Goal: Task Accomplishment & Management: Manage account settings

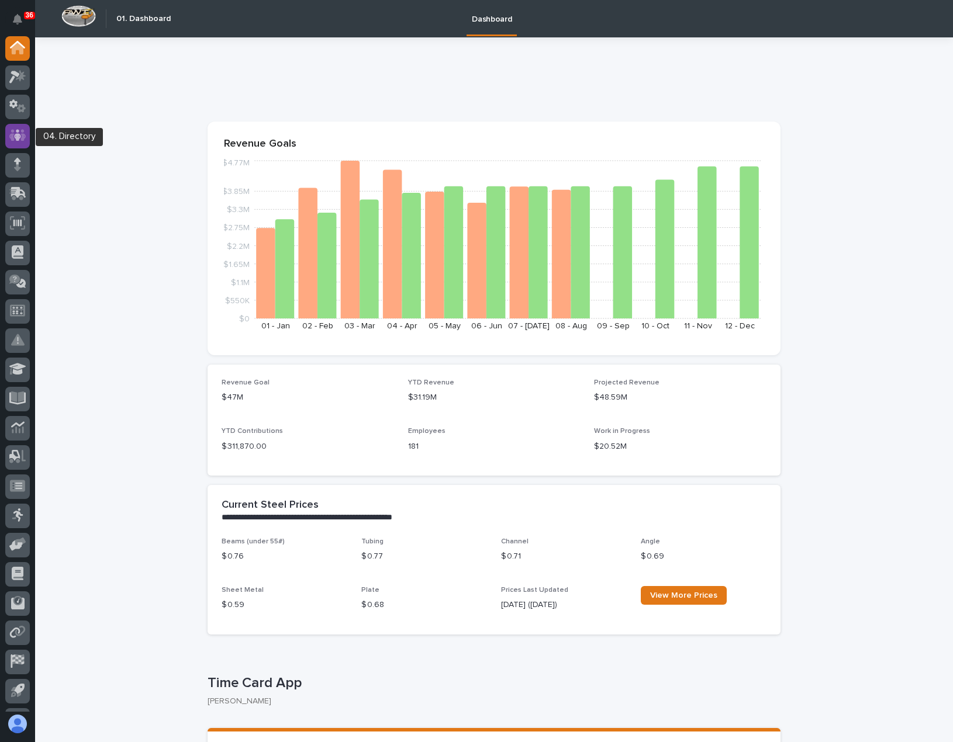
click at [19, 127] on div at bounding box center [17, 136] width 25 height 25
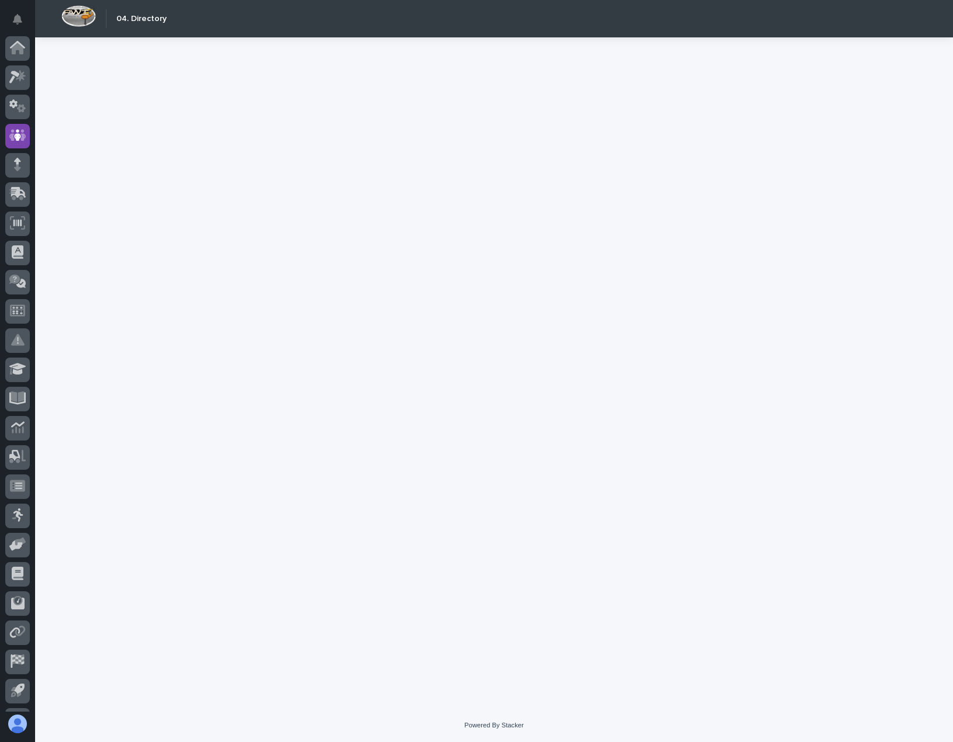
scroll to position [55, 0]
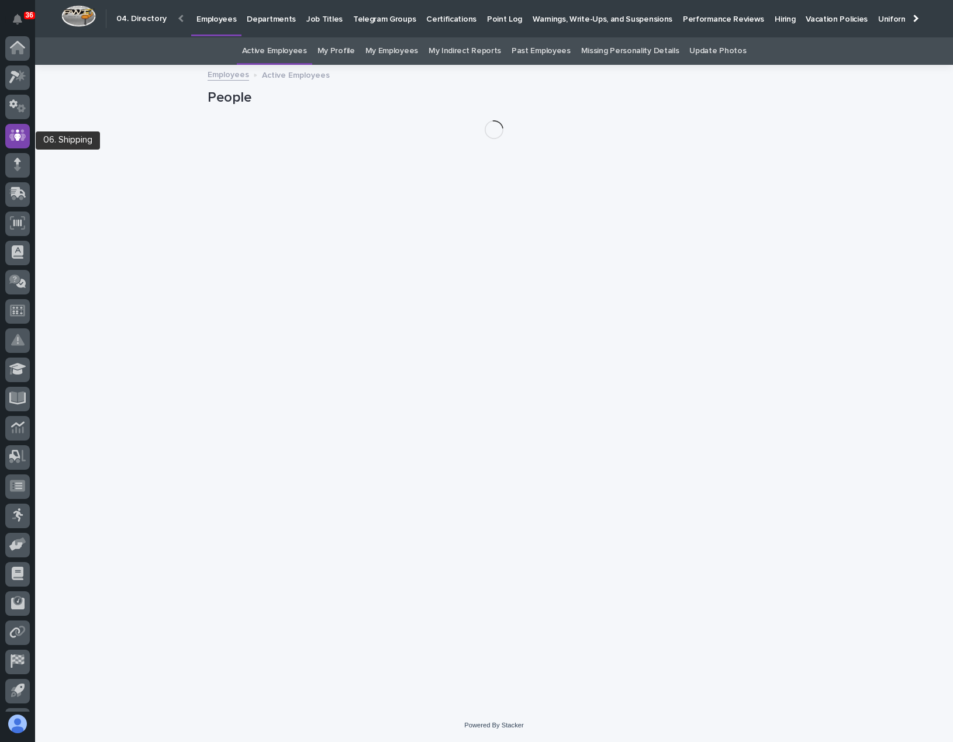
scroll to position [55, 0]
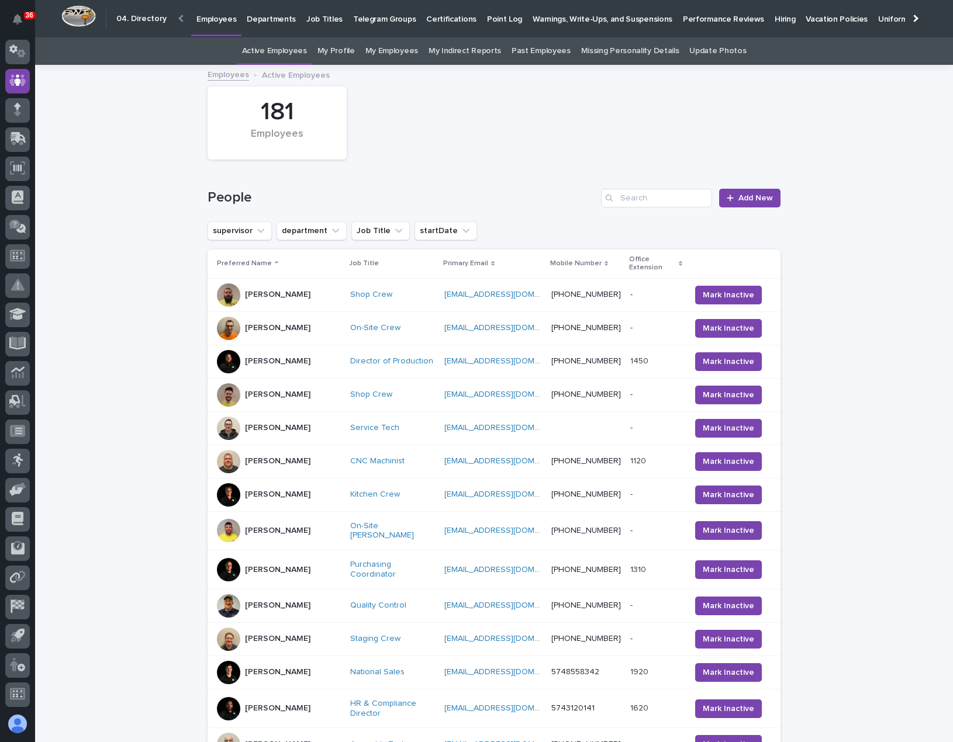
click at [342, 52] on link "My Profile" at bounding box center [335, 50] width 37 height 27
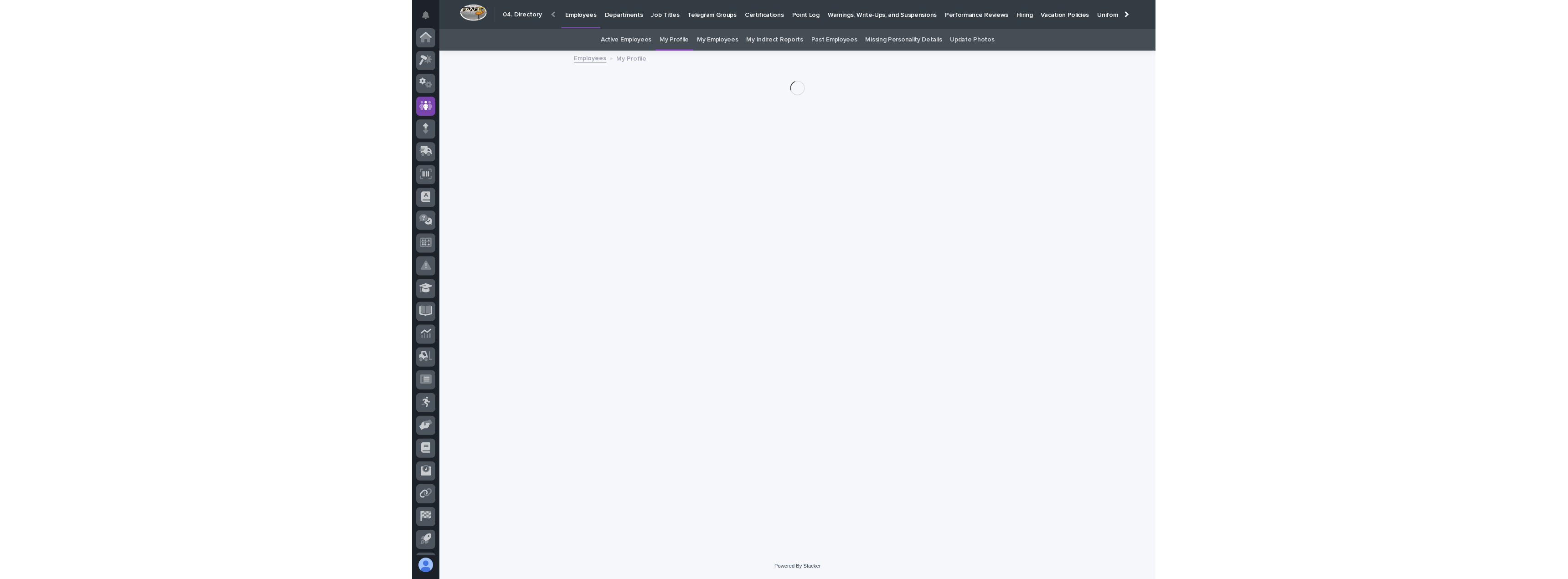
scroll to position [43, 0]
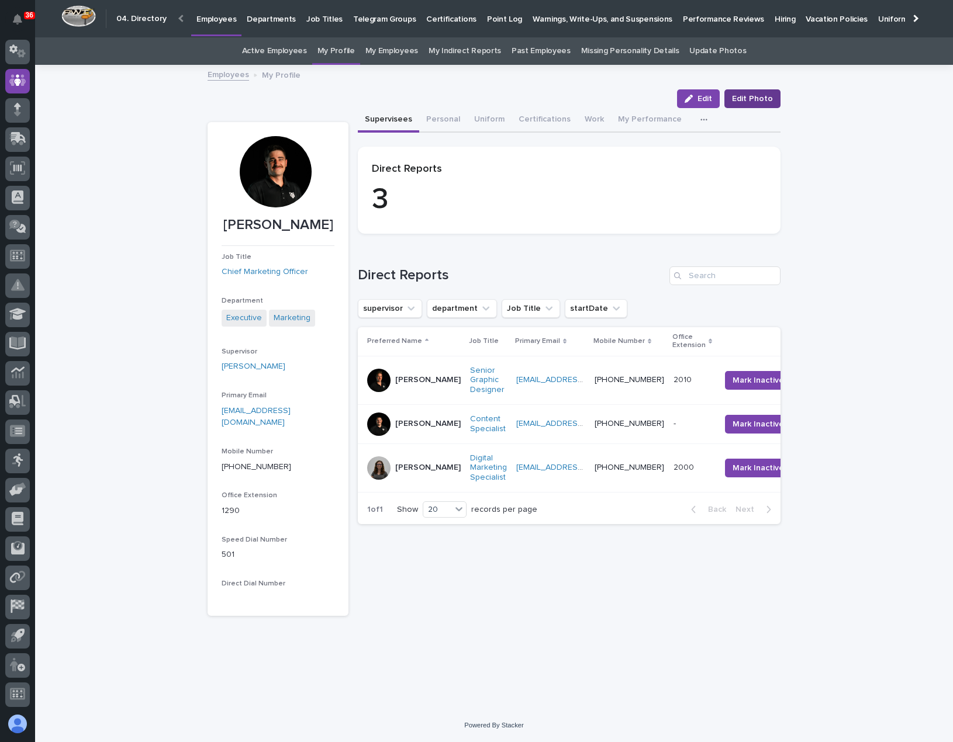
click at [752, 97] on span "Edit Photo" at bounding box center [752, 99] width 41 height 12
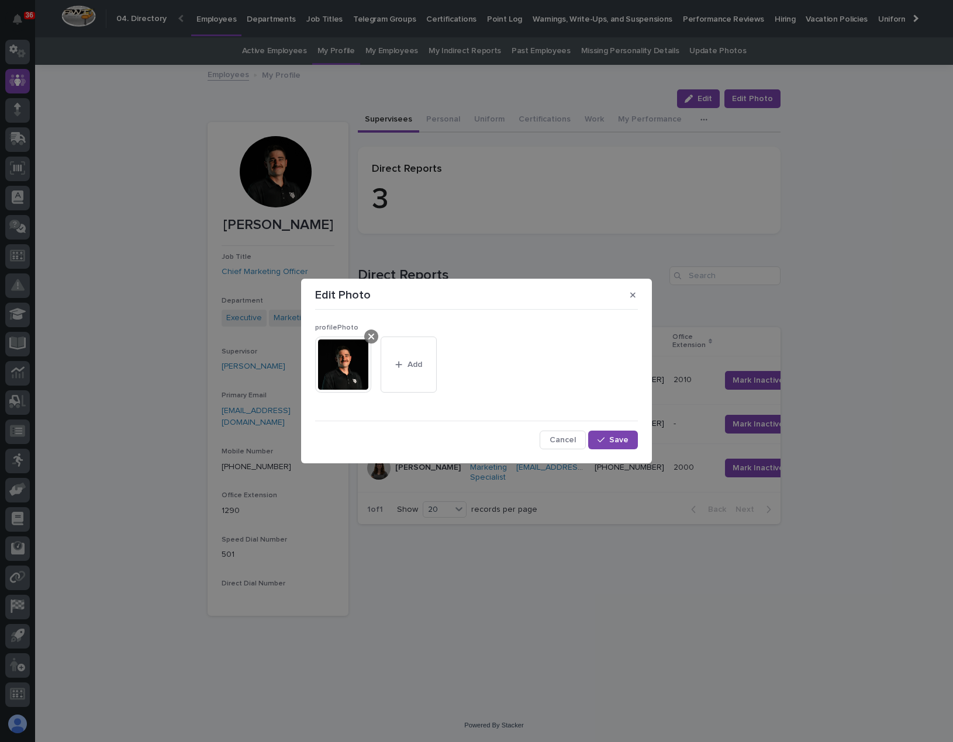
click at [370, 336] on icon at bounding box center [371, 337] width 6 height 6
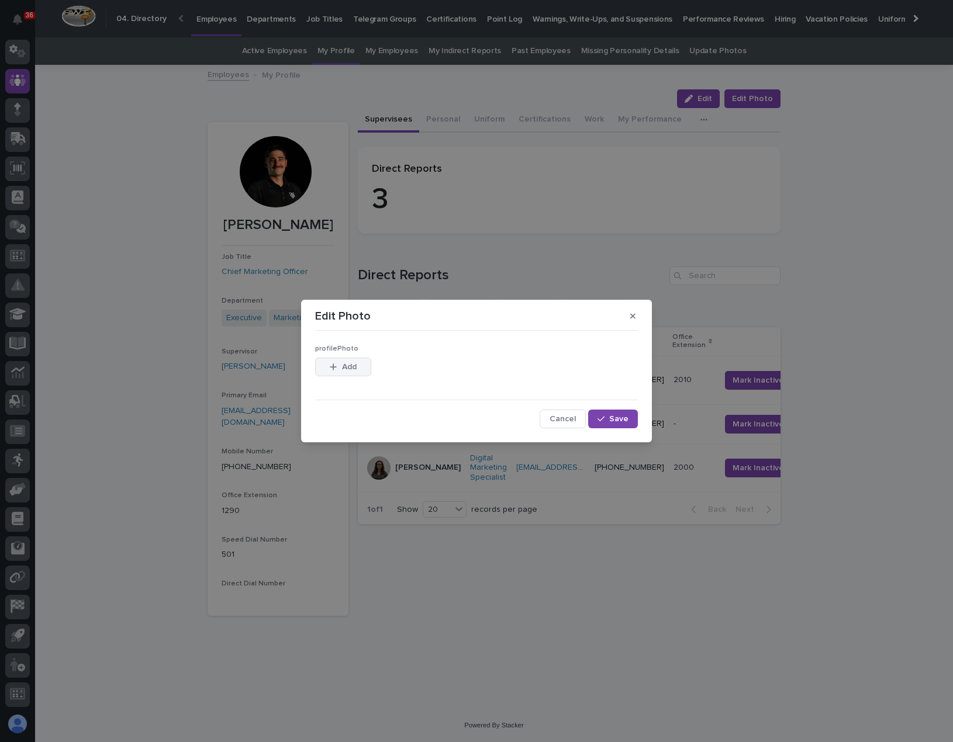
click at [350, 364] on span "Add" at bounding box center [349, 367] width 15 height 8
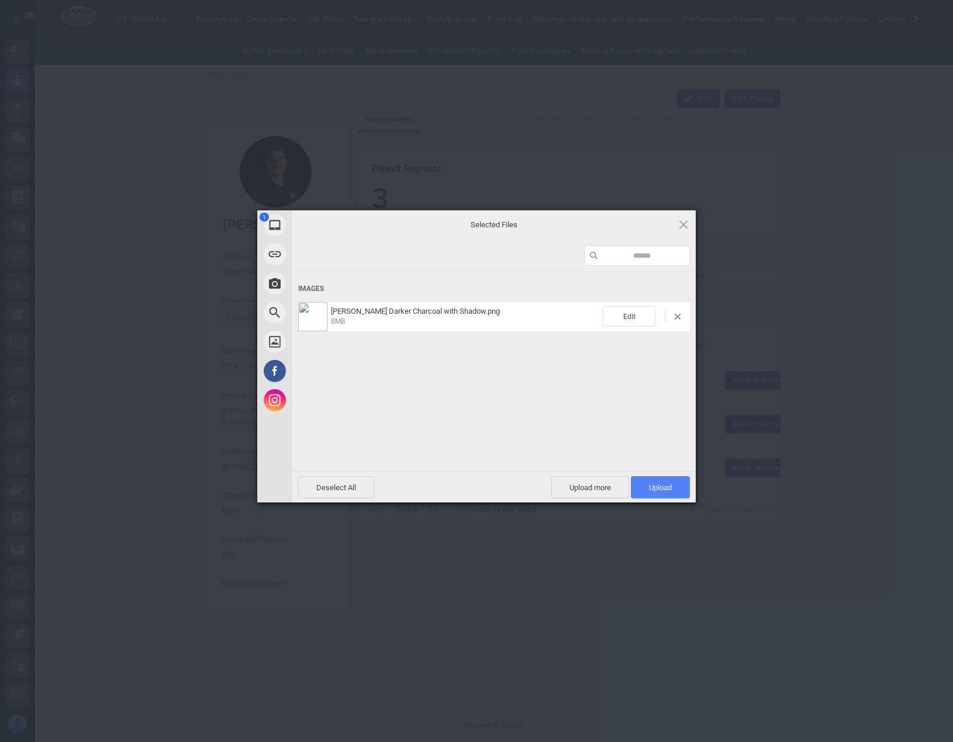
click at [647, 489] on span "Upload 1" at bounding box center [660, 487] width 59 height 22
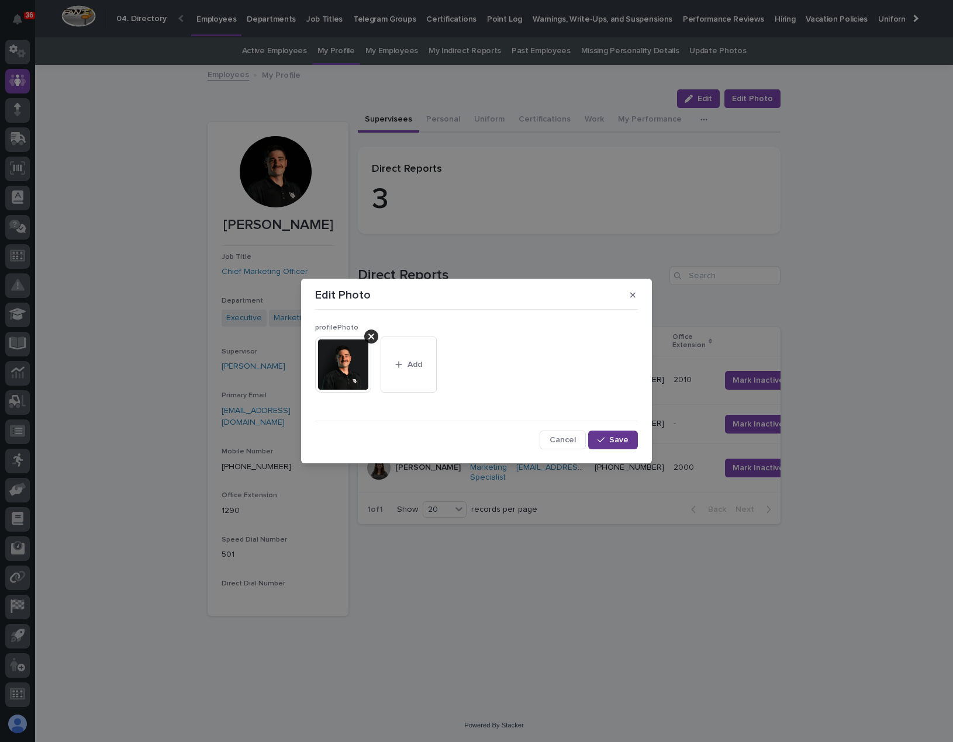
click at [604, 432] on button "Save" at bounding box center [613, 440] width 50 height 19
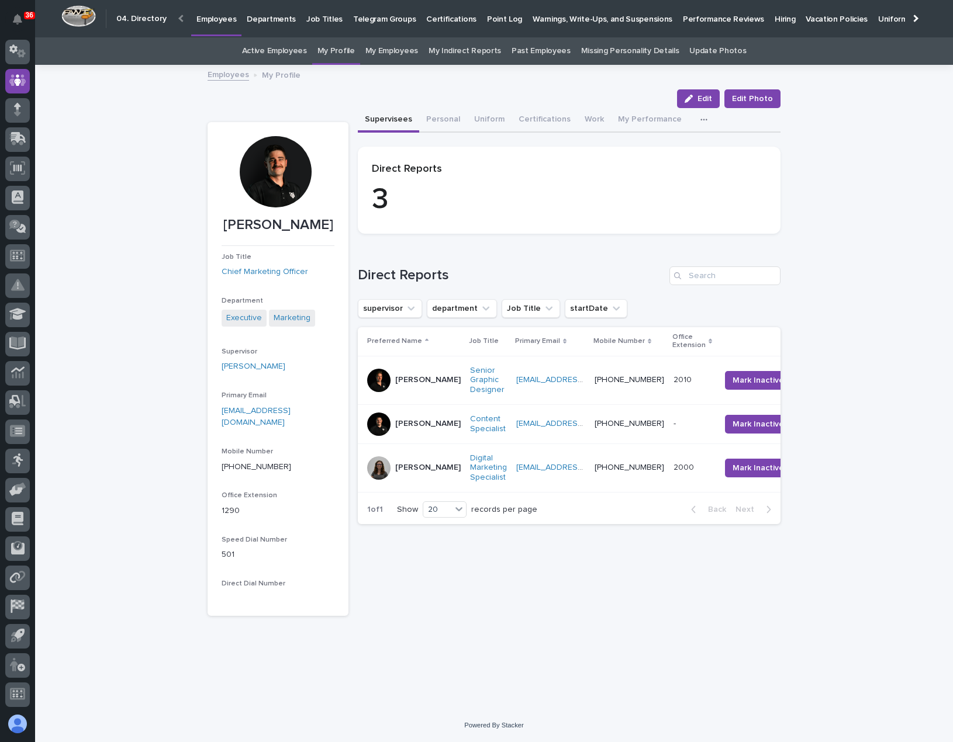
click at [270, 175] on div at bounding box center [275, 171] width 71 height 71
click at [283, 171] on div at bounding box center [275, 171] width 71 height 71
click at [284, 165] on div at bounding box center [275, 171] width 71 height 71
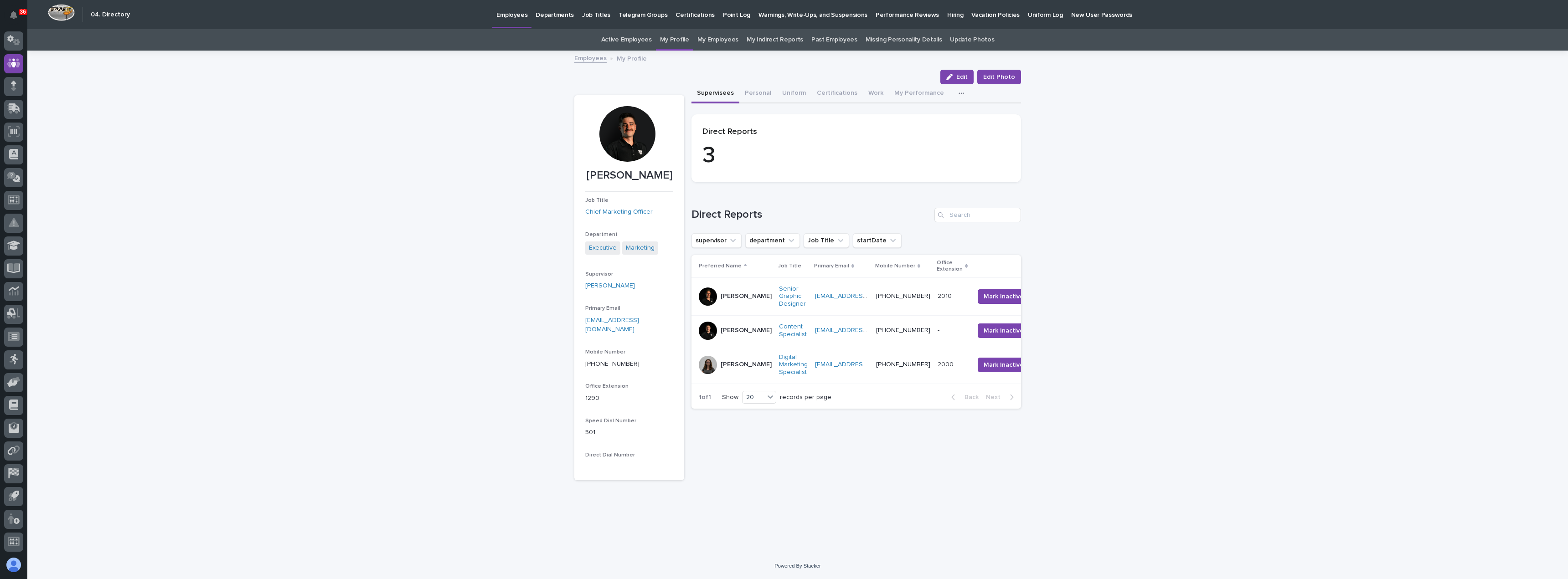
scroll to position [42, 0]
click at [638, 41] on link "Active Employees" at bounding box center [626, 39] width 51 height 21
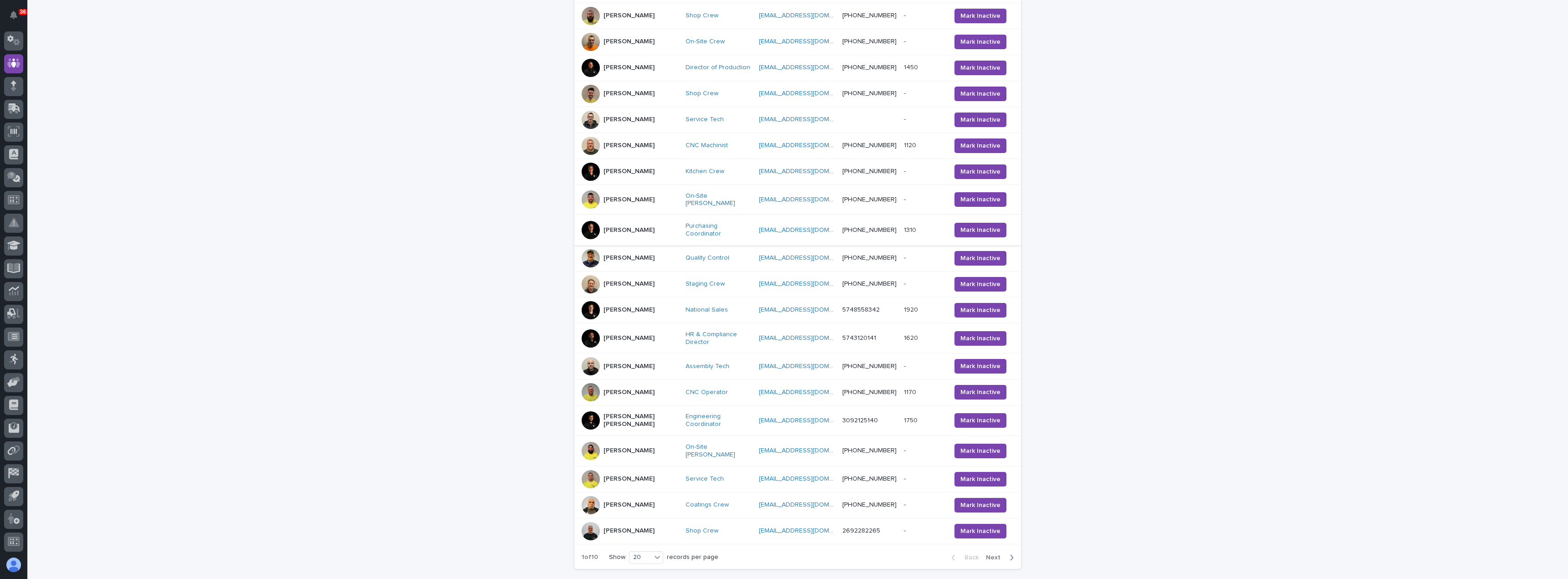
scroll to position [254, 0]
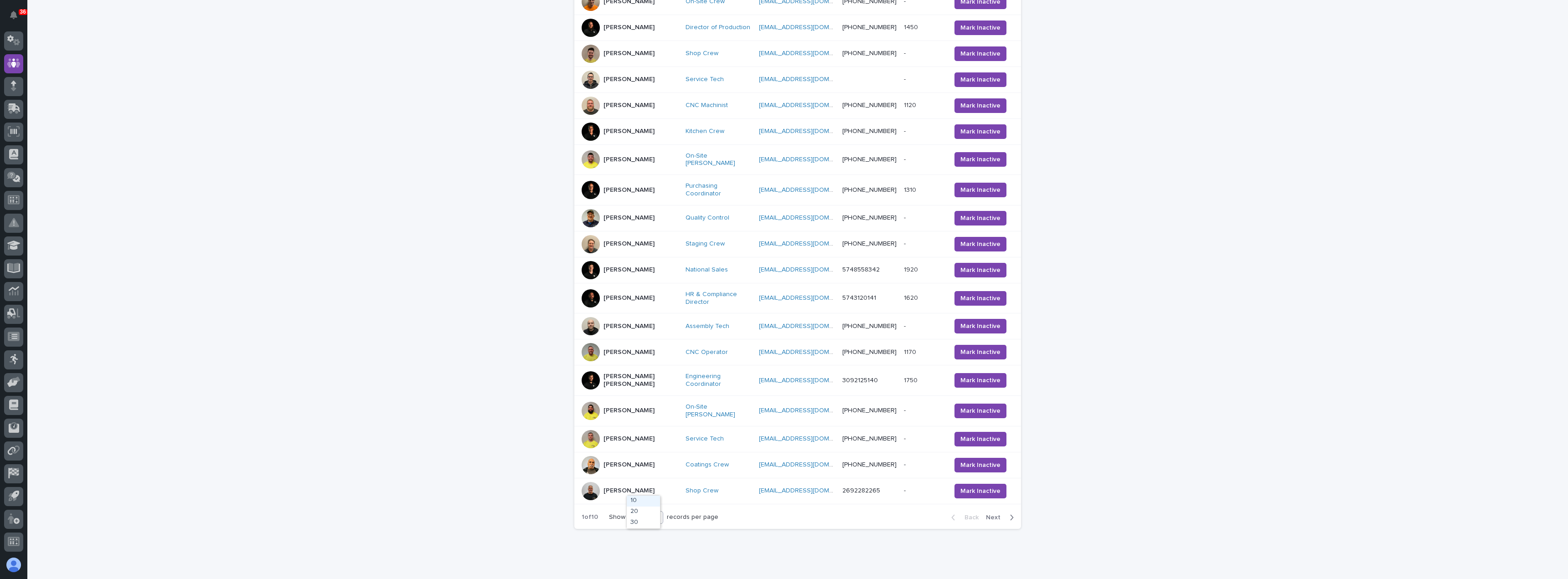
click at [641, 513] on div "20" at bounding box center [640, 517] width 22 height 9
click at [639, 522] on div "30" at bounding box center [643, 523] width 34 height 11
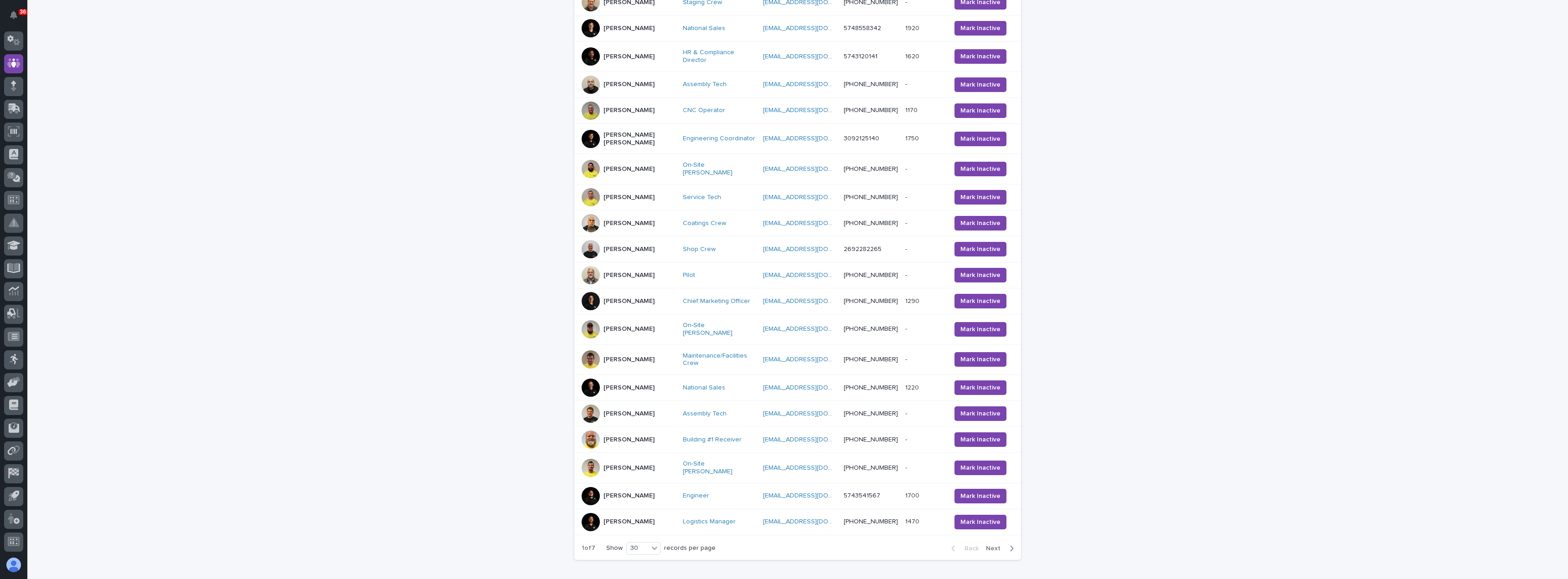
scroll to position [534, 0]
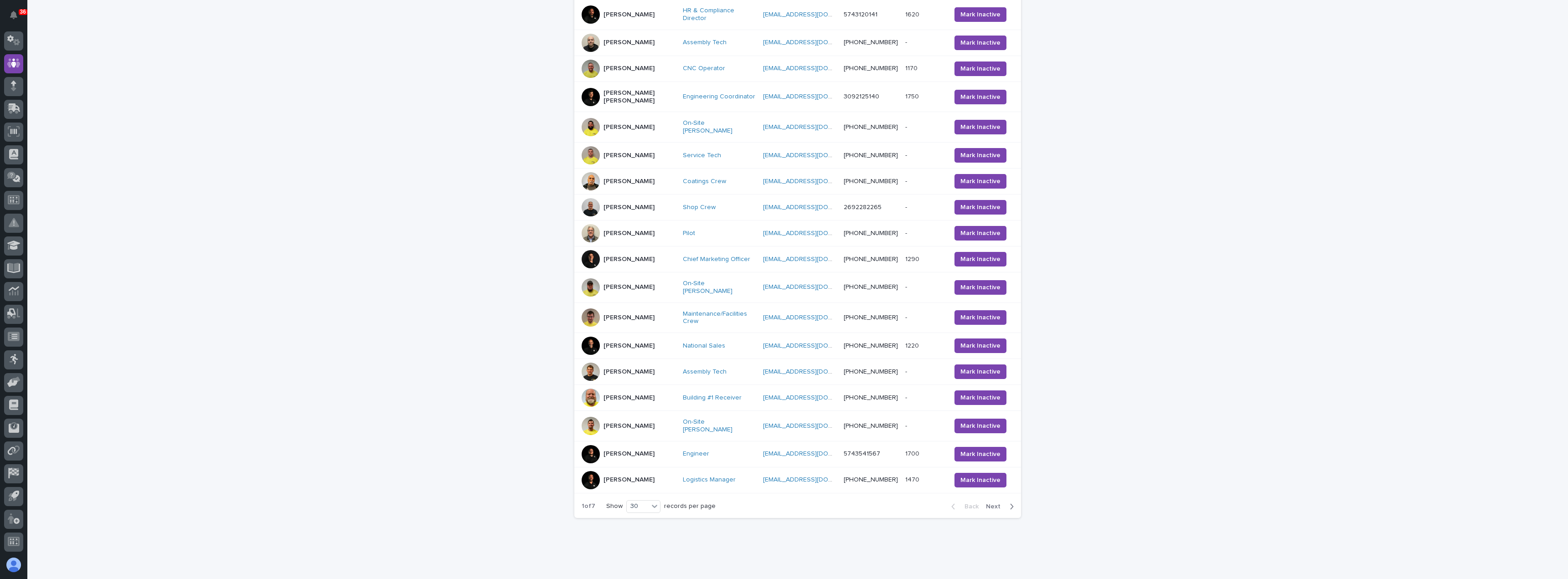
click at [608, 256] on p "[PERSON_NAME]" at bounding box center [628, 259] width 51 height 8
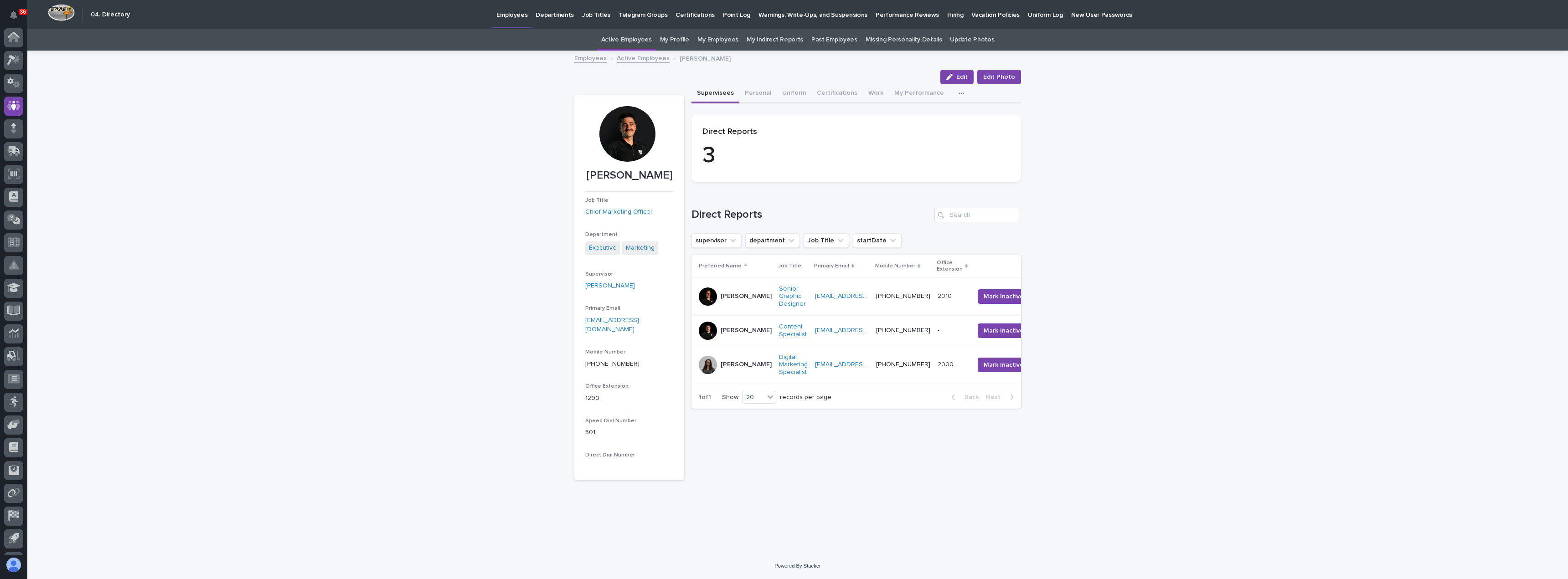
scroll to position [42, 0]
click at [742, 76] on span "Edit" at bounding box center [961, 77] width 12 height 6
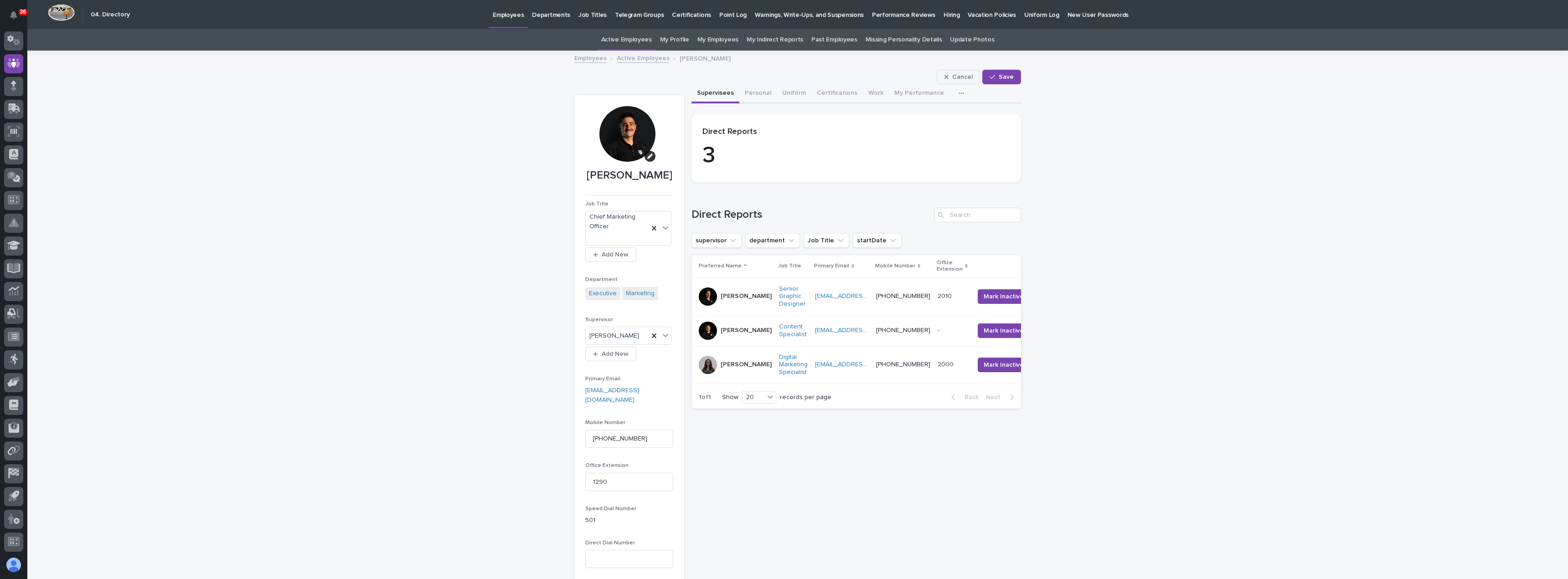
click at [742, 75] on span "Cancel" at bounding box center [962, 77] width 20 height 6
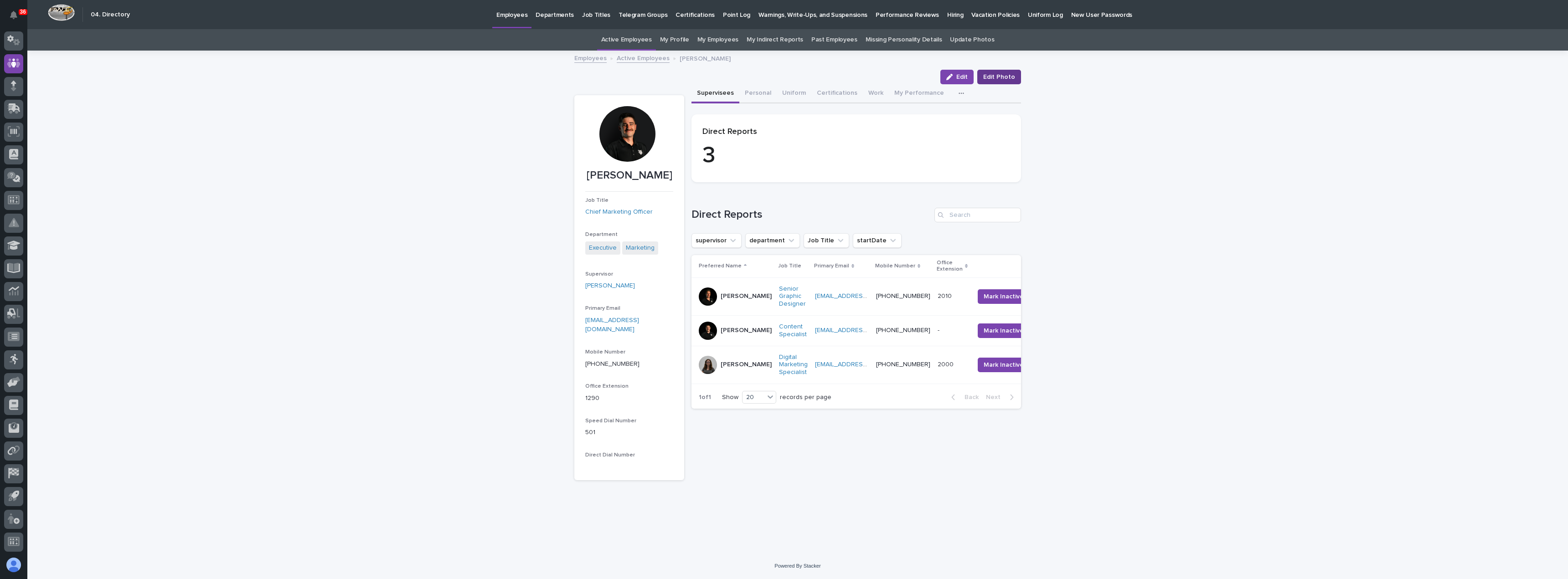
click at [742, 79] on span "Edit Photo" at bounding box center [999, 77] width 32 height 9
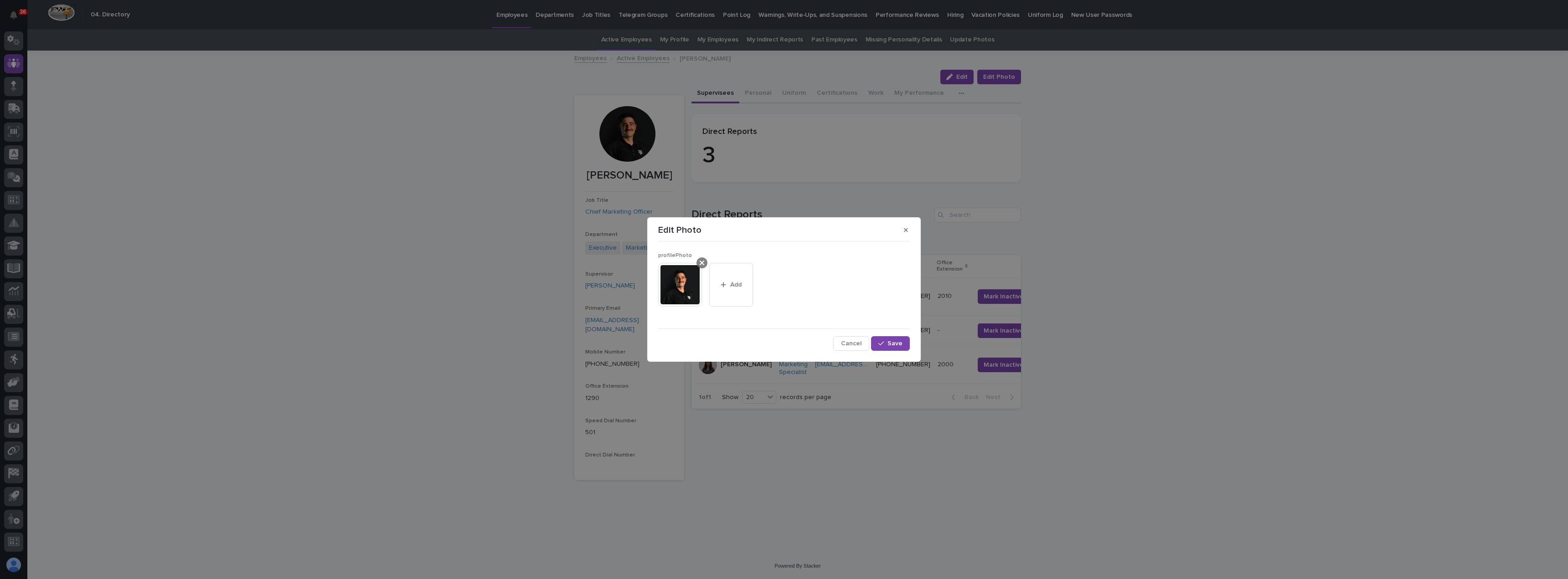
click at [704, 264] on div at bounding box center [702, 263] width 11 height 11
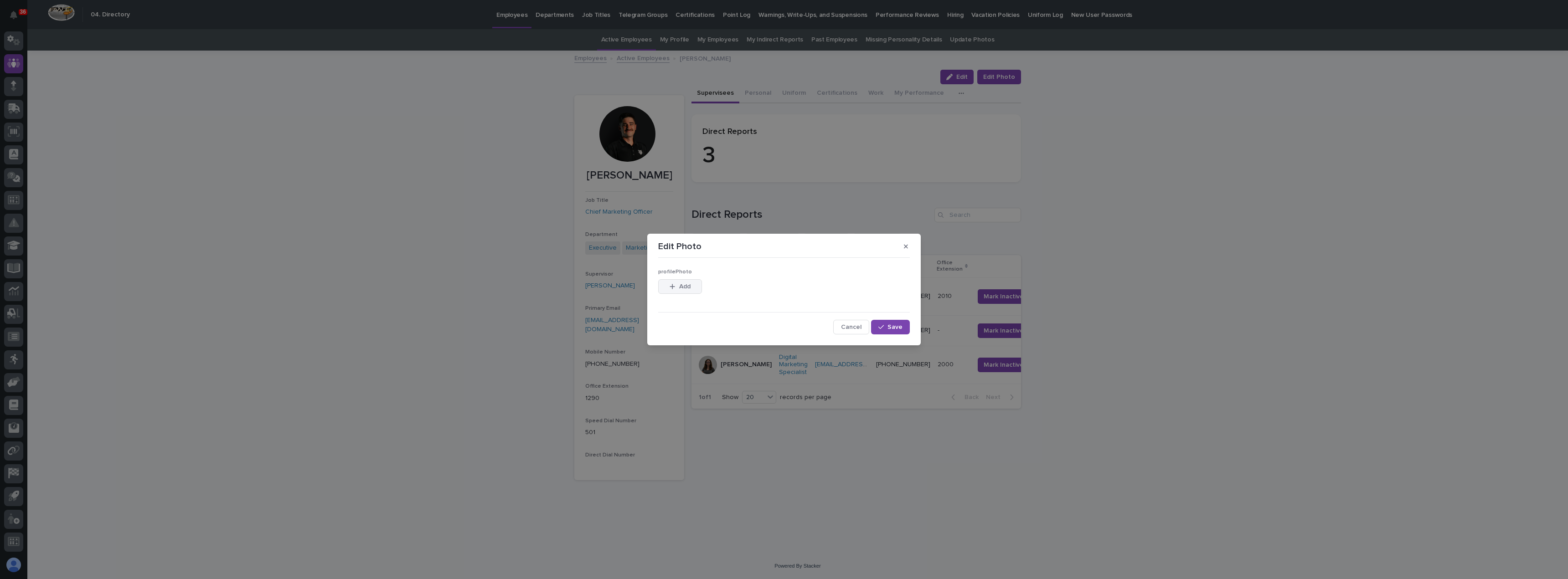
click at [670, 292] on button "Add" at bounding box center [680, 286] width 44 height 15
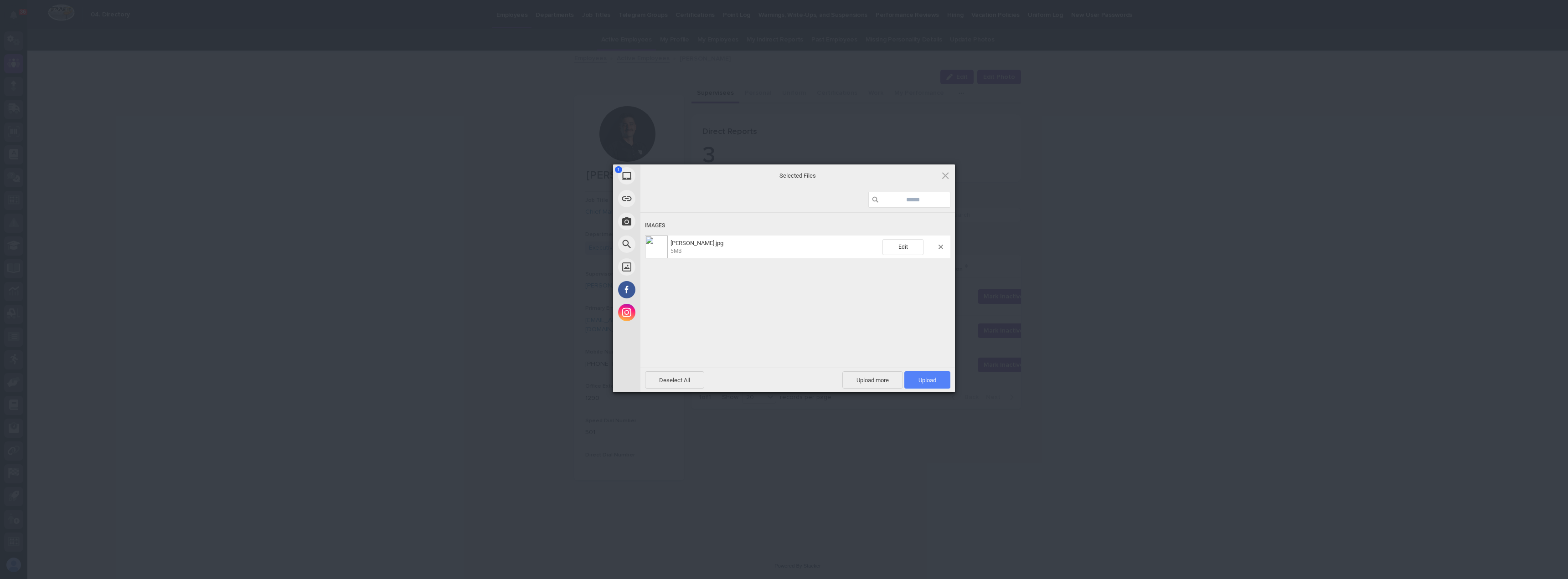
click at [742, 383] on span "Upload 1" at bounding box center [927, 380] width 46 height 17
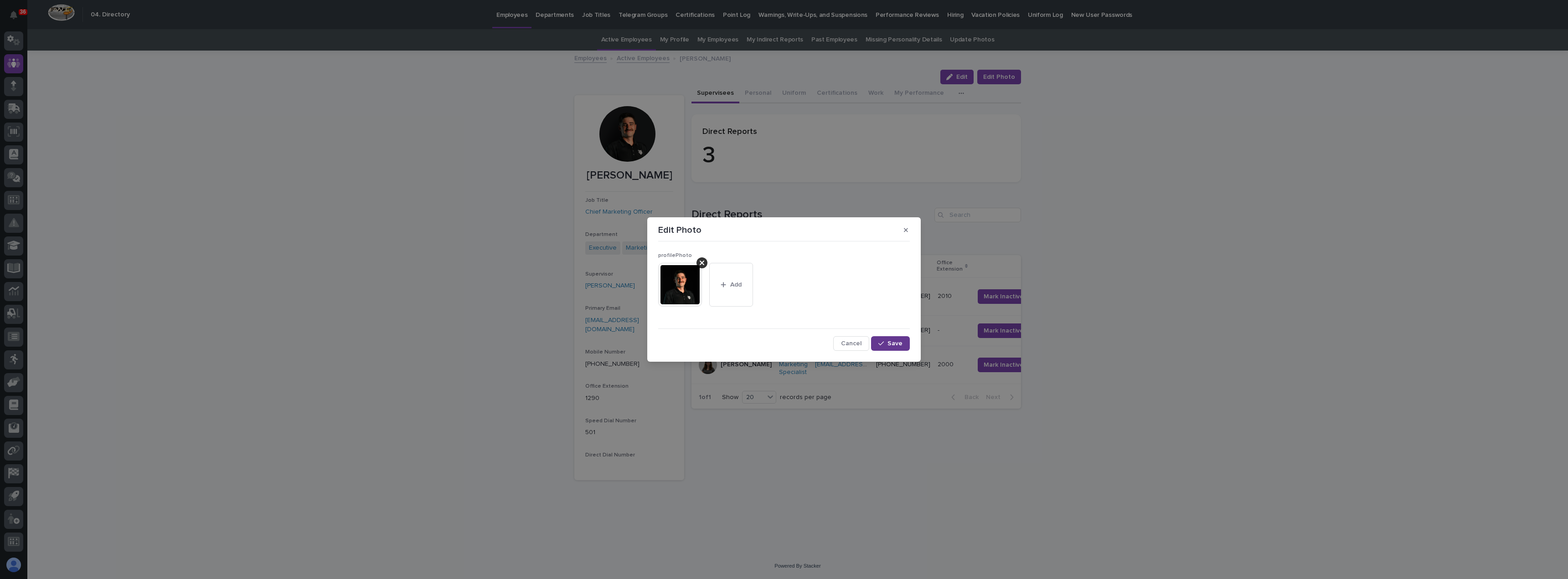
click at [742, 341] on span "Save" at bounding box center [894, 344] width 15 height 6
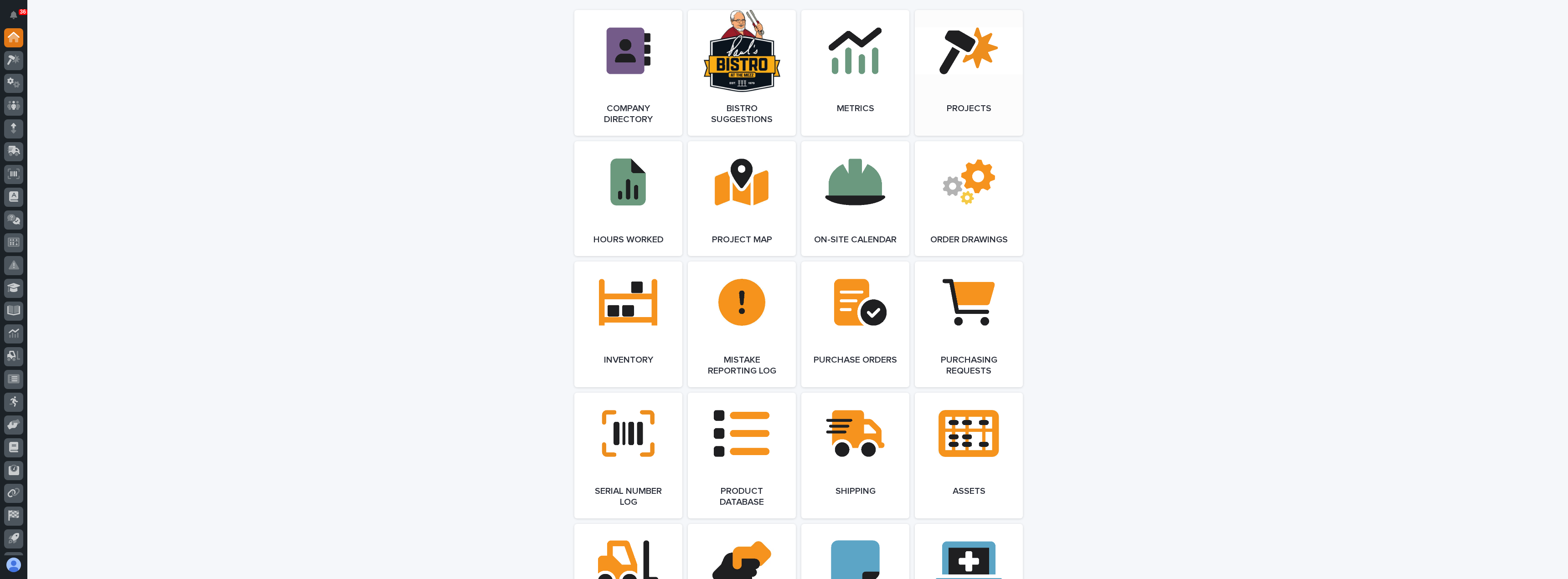
scroll to position [637, 0]
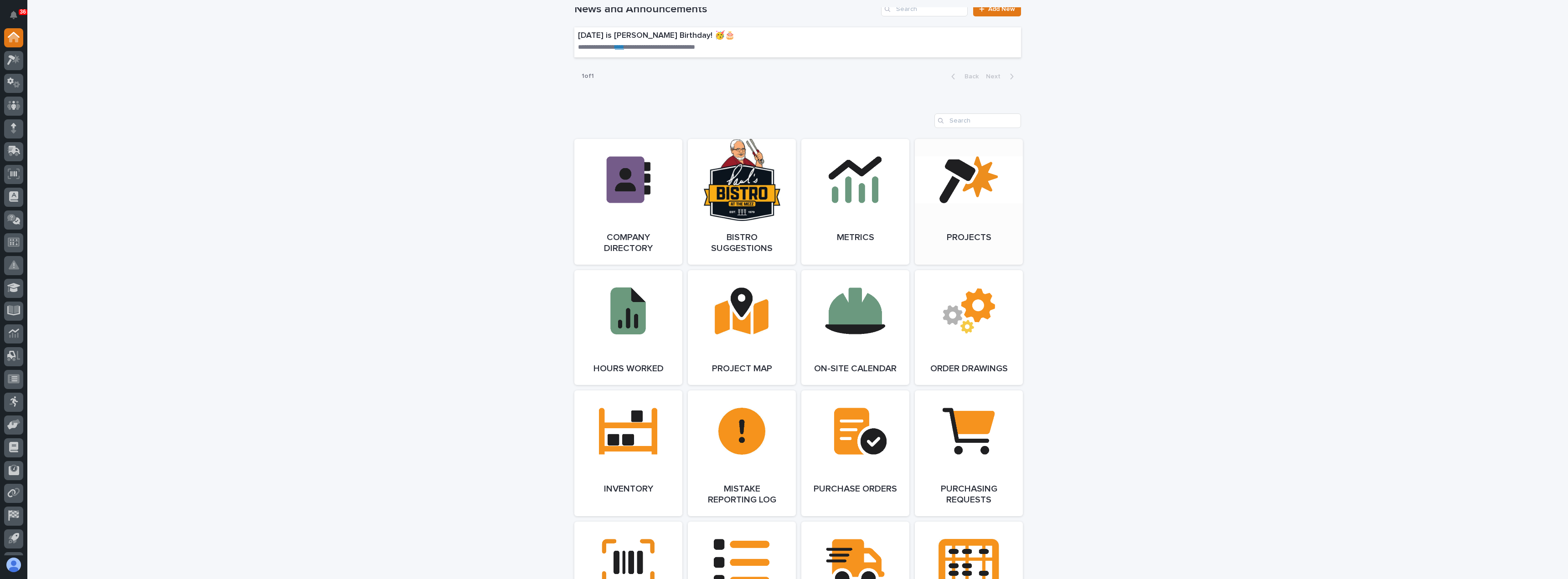
click at [965, 227] on link "Open Link" at bounding box center [968, 201] width 108 height 125
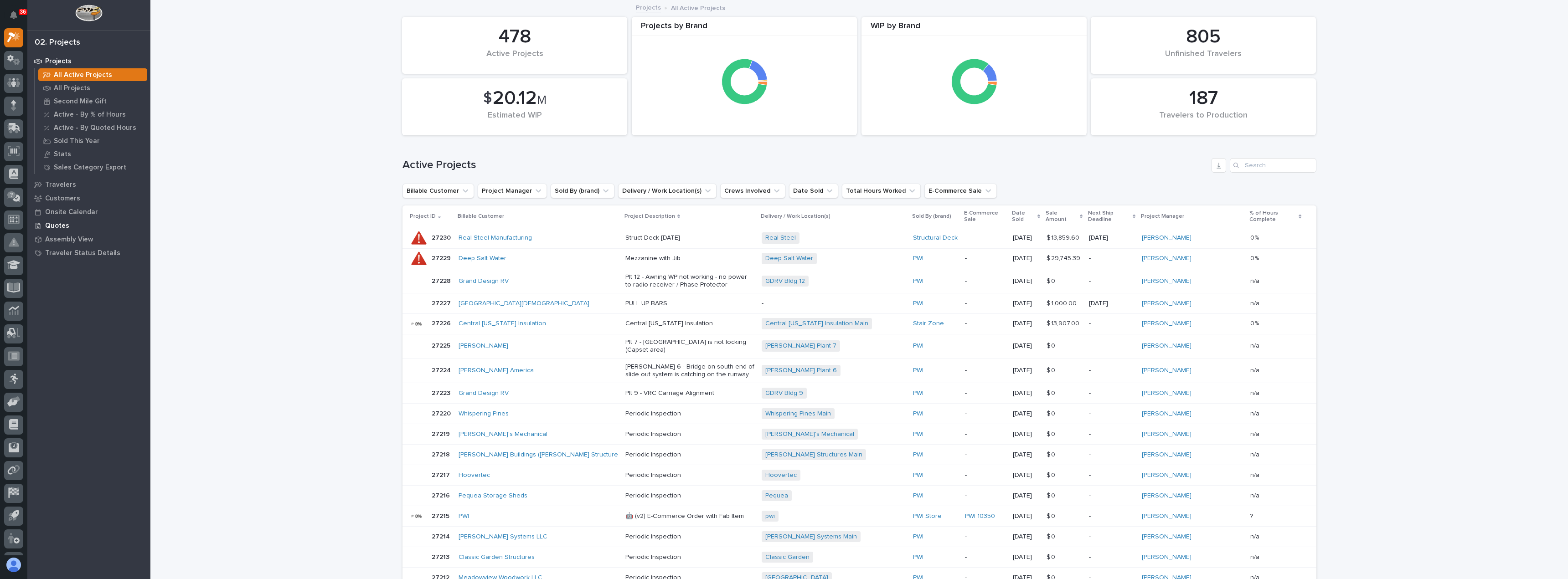
click at [57, 223] on p "Quotes" at bounding box center [57, 226] width 24 height 9
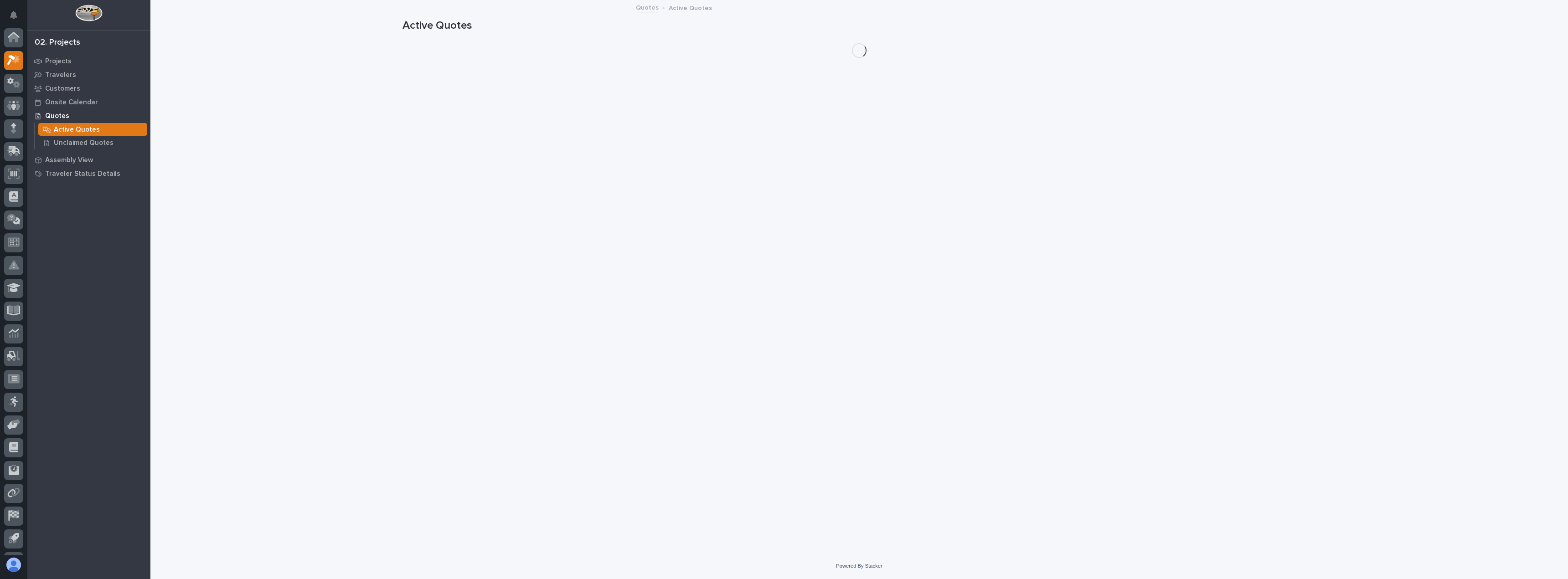
scroll to position [23, 0]
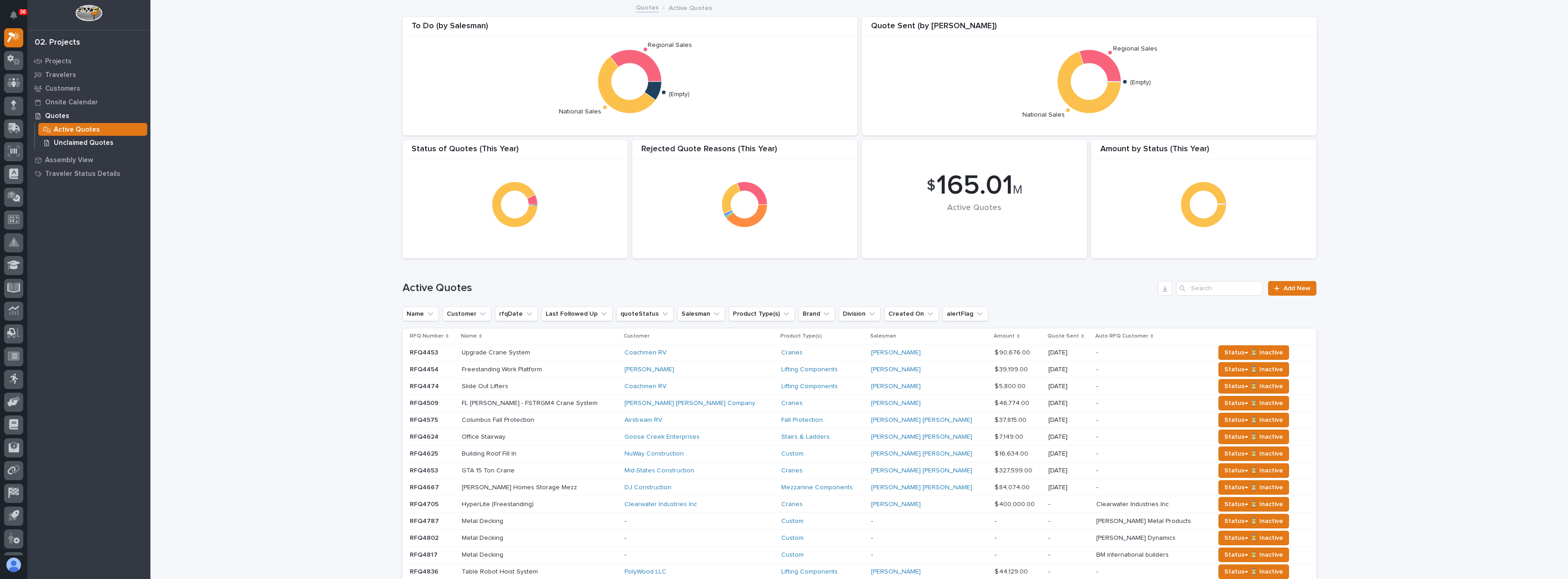
click at [64, 141] on p "Unclaimed Quotes" at bounding box center [83, 143] width 60 height 9
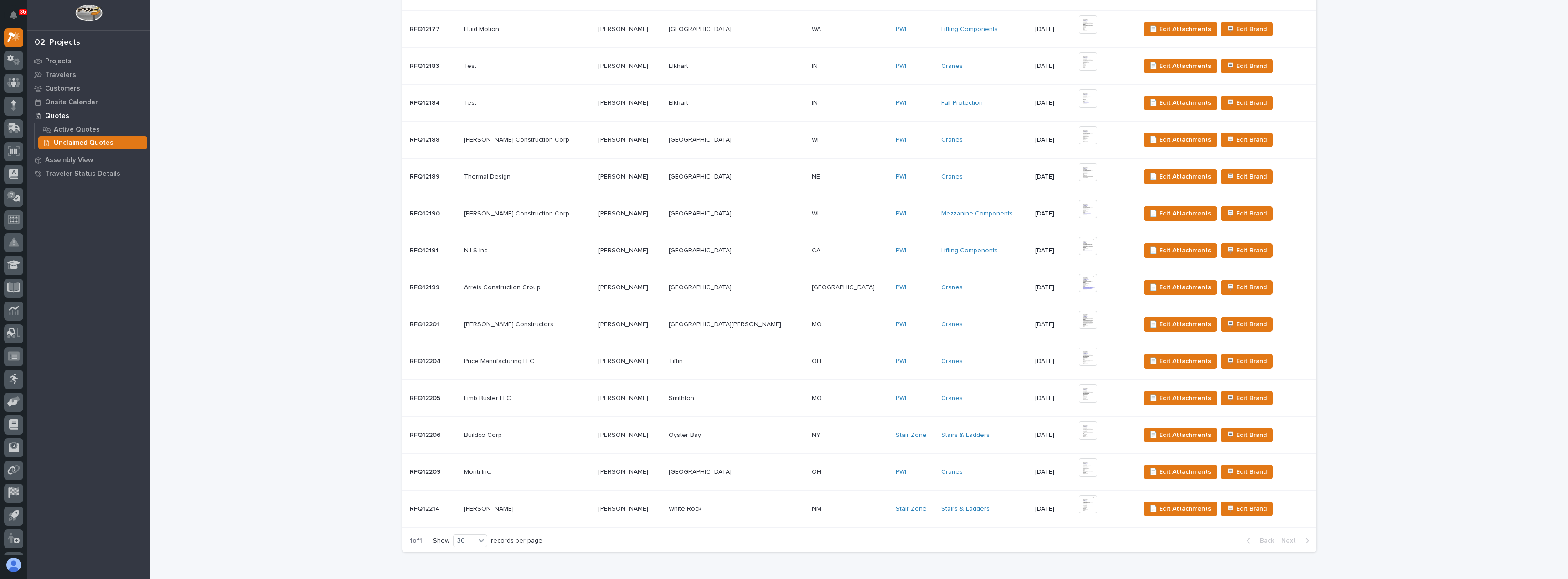
scroll to position [228, 0]
